Goal: Transaction & Acquisition: Purchase product/service

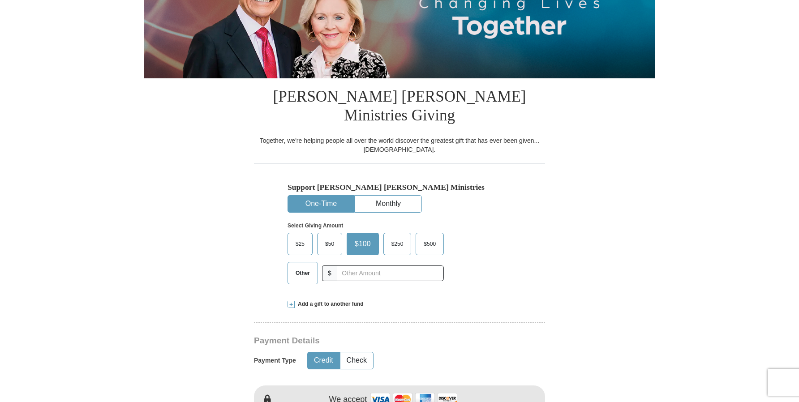
scroll to position [157, 0]
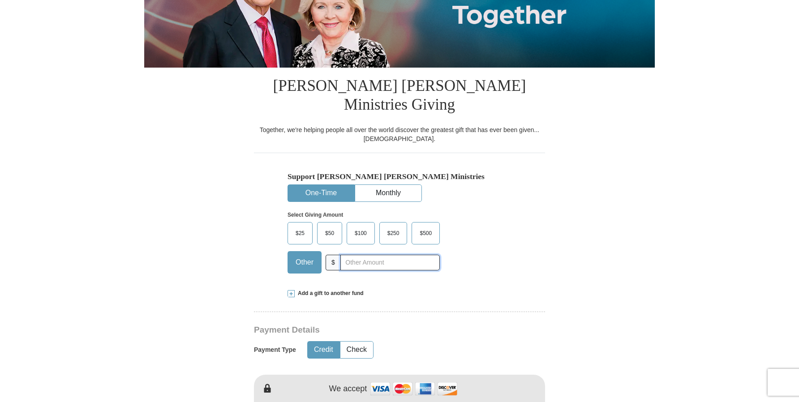
click at [364, 255] on input "text" at bounding box center [389, 263] width 99 height 16
type input "5"
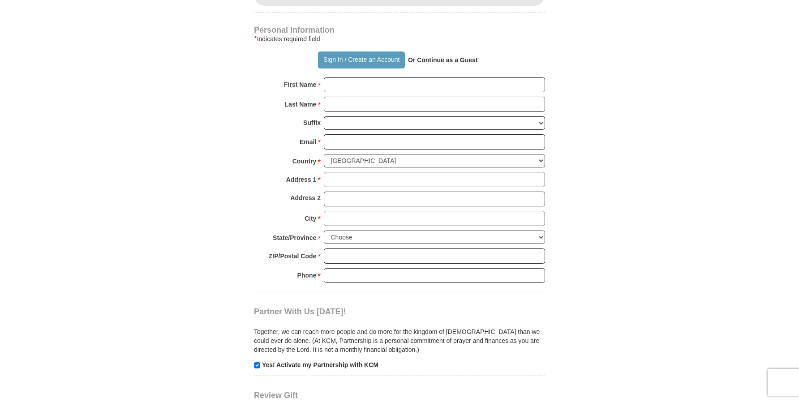
scroll to position [627, 0]
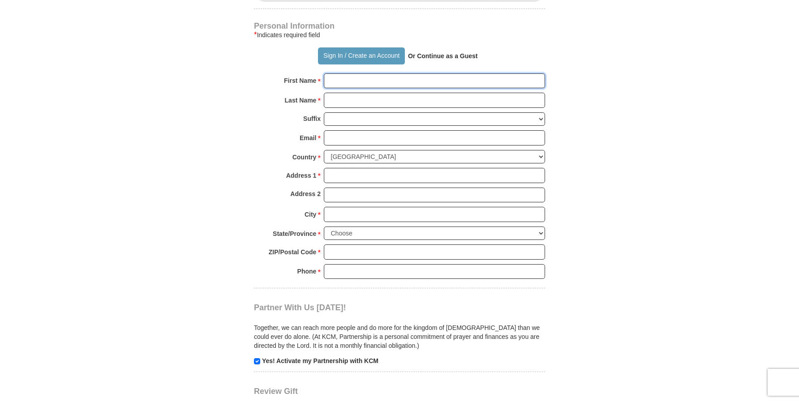
click at [356, 73] on input "First Name *" at bounding box center [434, 80] width 221 height 15
type input "[PERSON_NAME]"
click at [361, 93] on input "Last Name *" at bounding box center [434, 100] width 221 height 15
type input "Teye"
click at [349, 130] on input "Email *" at bounding box center [434, 137] width 221 height 15
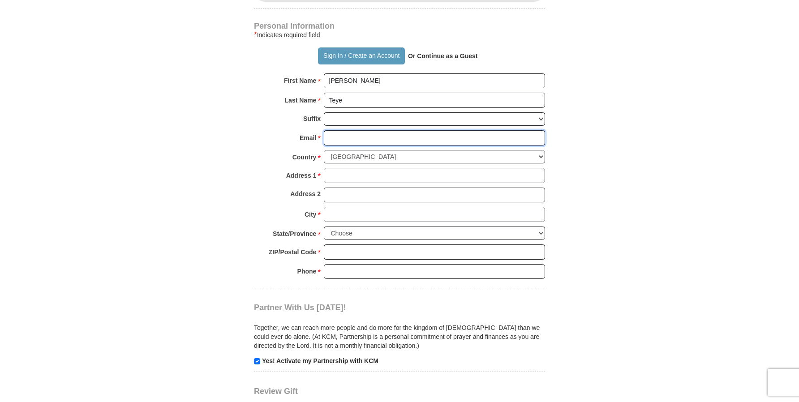
type input "[EMAIL_ADDRESS][DOMAIN_NAME]"
click at [370, 168] on input "Address 1 *" at bounding box center [434, 175] width 221 height 15
type input "[STREET_ADDRESS][PERSON_NAME]"
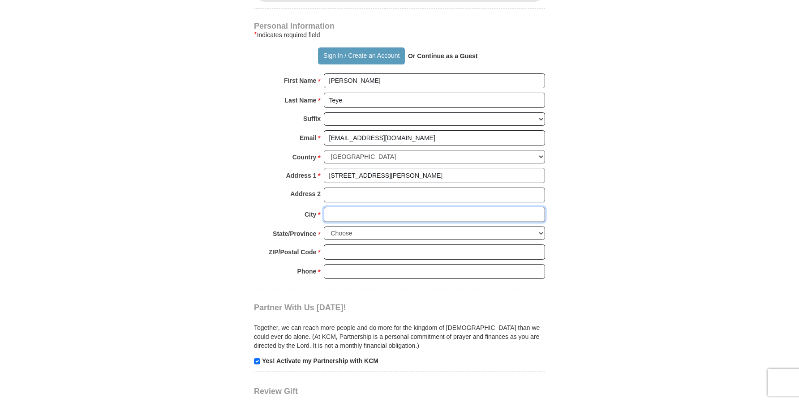
type input "Las Cruces"
select select "NM"
type input "88001"
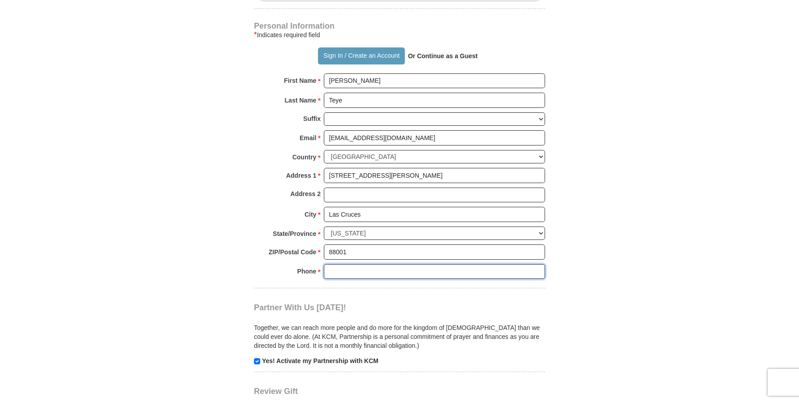
click at [352, 264] on input "Phone * *" at bounding box center [434, 271] width 221 height 15
type input "6624970306"
click at [256, 358] on input "checkbox" at bounding box center [257, 361] width 6 height 6
checkbox input "false"
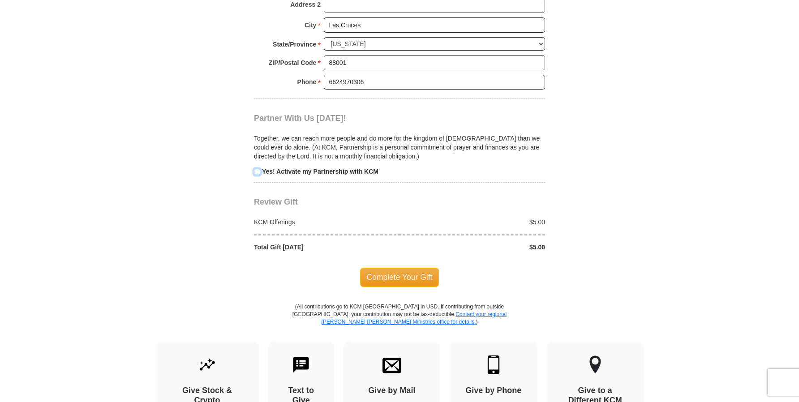
scroll to position [823, 0]
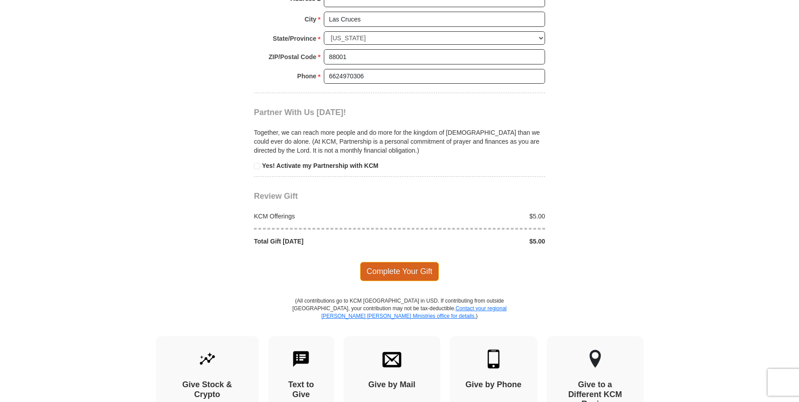
click at [395, 262] on span "Complete Your Gift" at bounding box center [399, 271] width 79 height 19
